Goal: Information Seeking & Learning: Learn about a topic

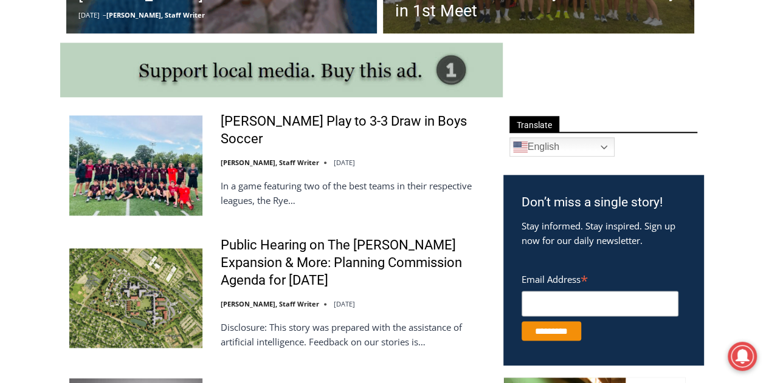
scroll to position [646, 0]
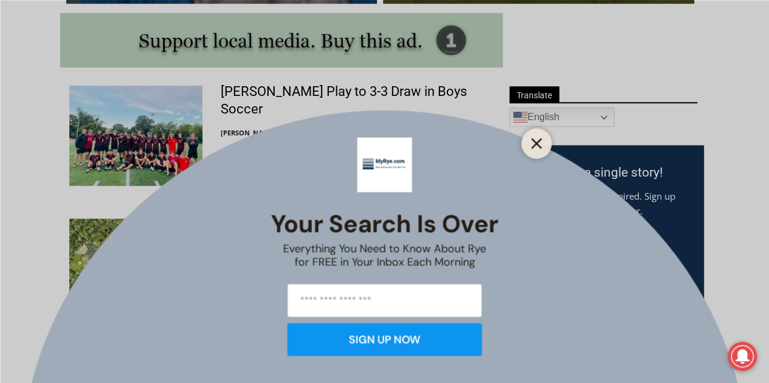
click at [538, 145] on line "Close" at bounding box center [536, 143] width 9 height 9
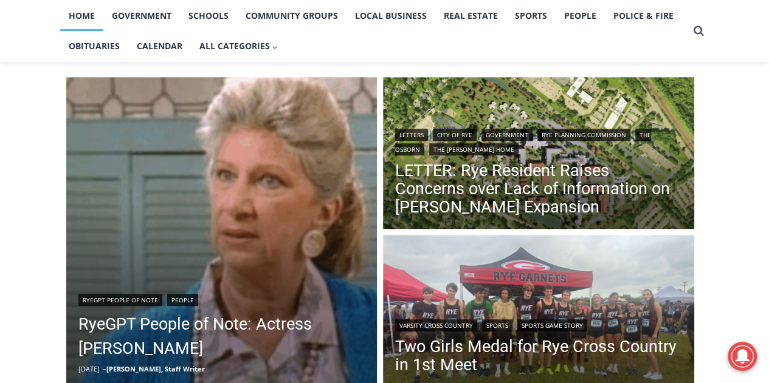
scroll to position [221, 0]
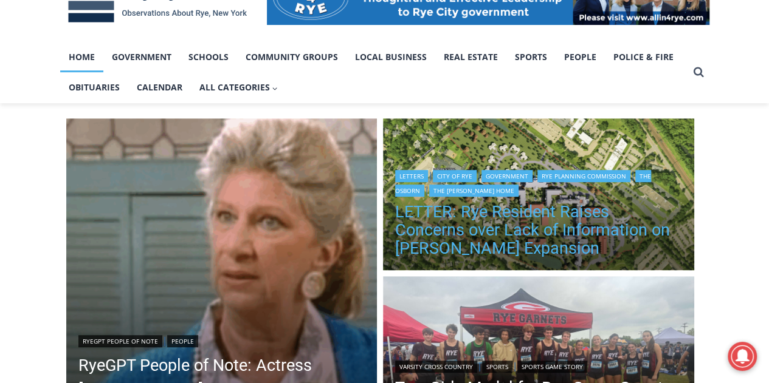
click at [485, 230] on link "LETTER: Rye Resident Raises Concerns over Lack of Information on [PERSON_NAME] …" at bounding box center [538, 230] width 287 height 55
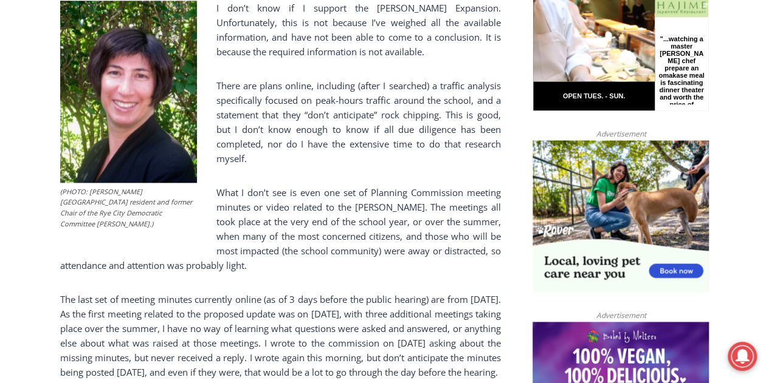
scroll to position [668, 0]
